Goal: Check status: Check status

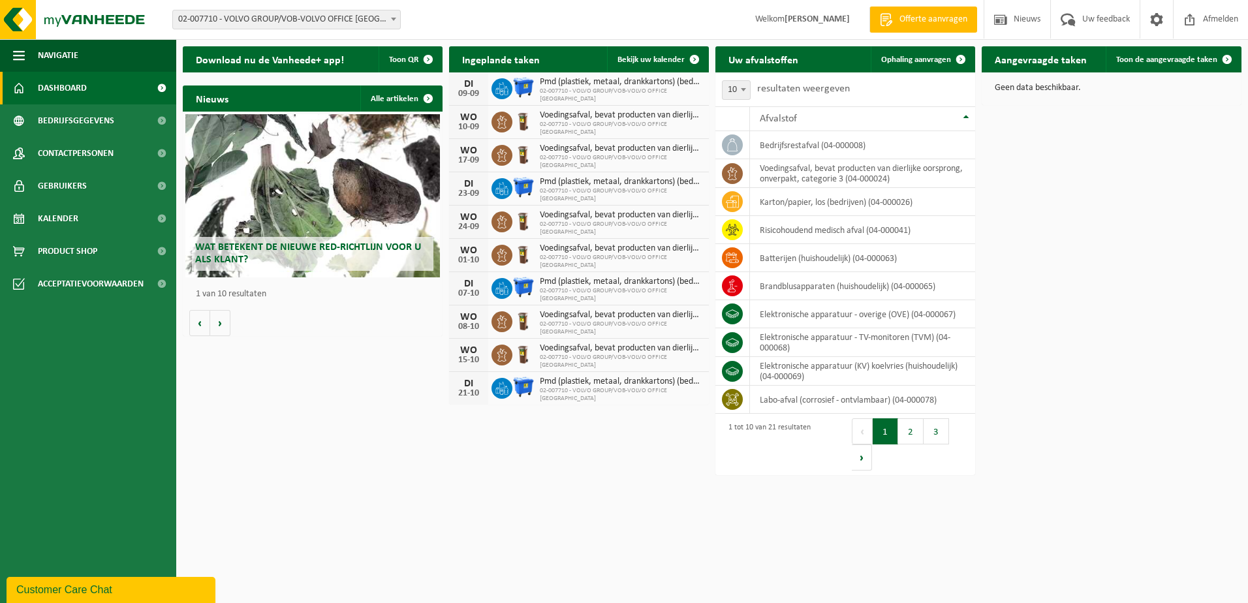
drag, startPoint x: 532, startPoint y: 524, endPoint x: 528, endPoint y: 514, distance: 9.9
click at [535, 522] on html "Vestiging: 02-007710 - VOLVO GROUP/VOB-VOLVO OFFICE [GEOGRAPHIC_DATA] - [GEOGRA…" at bounding box center [624, 301] width 1248 height 603
click at [58, 223] on span "Kalender" at bounding box center [58, 218] width 40 height 33
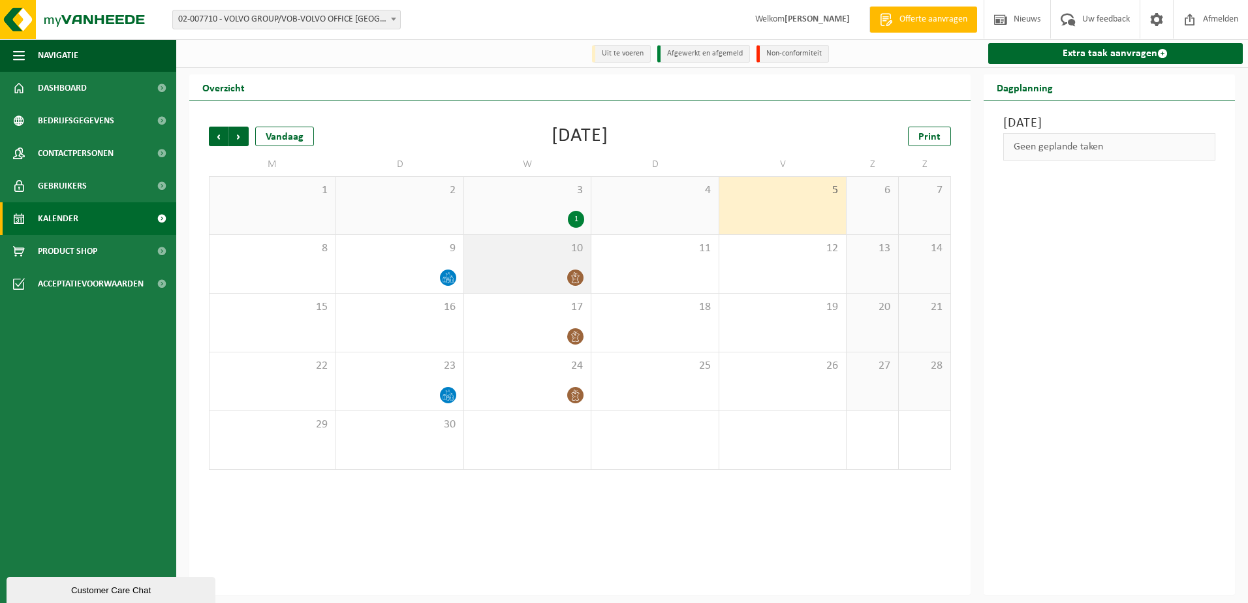
click at [532, 270] on div at bounding box center [528, 278] width 114 height 18
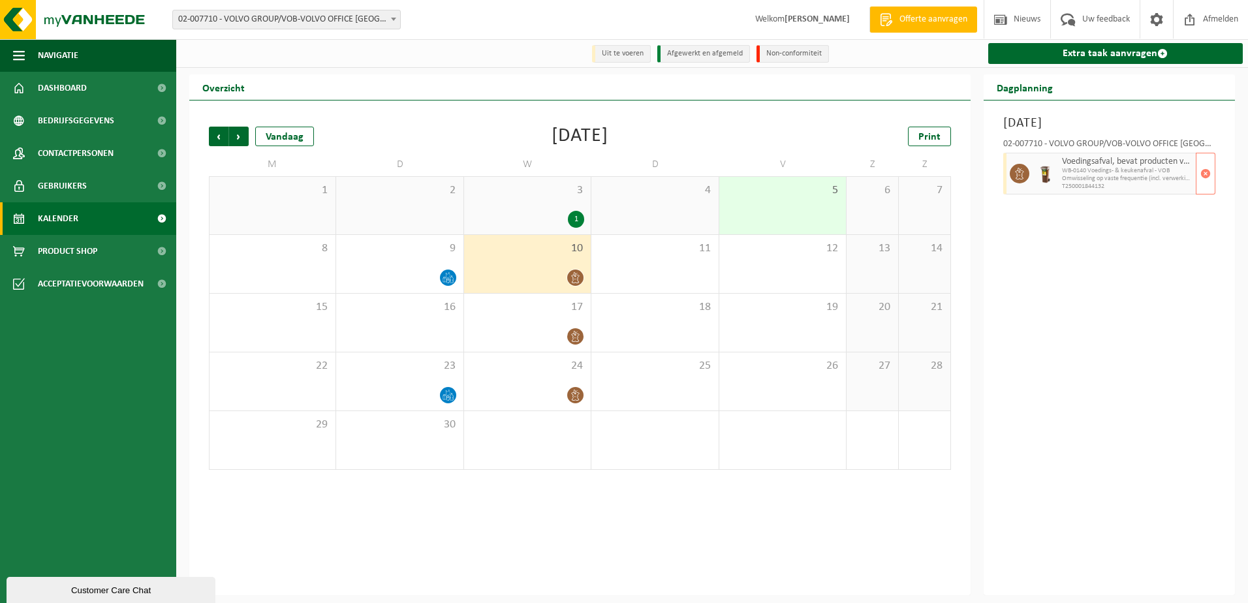
click at [1129, 176] on span "Omwisseling op vaste frequentie (incl. verwerking)" at bounding box center [1127, 179] width 131 height 8
